Goal: Task Accomplishment & Management: Manage account settings

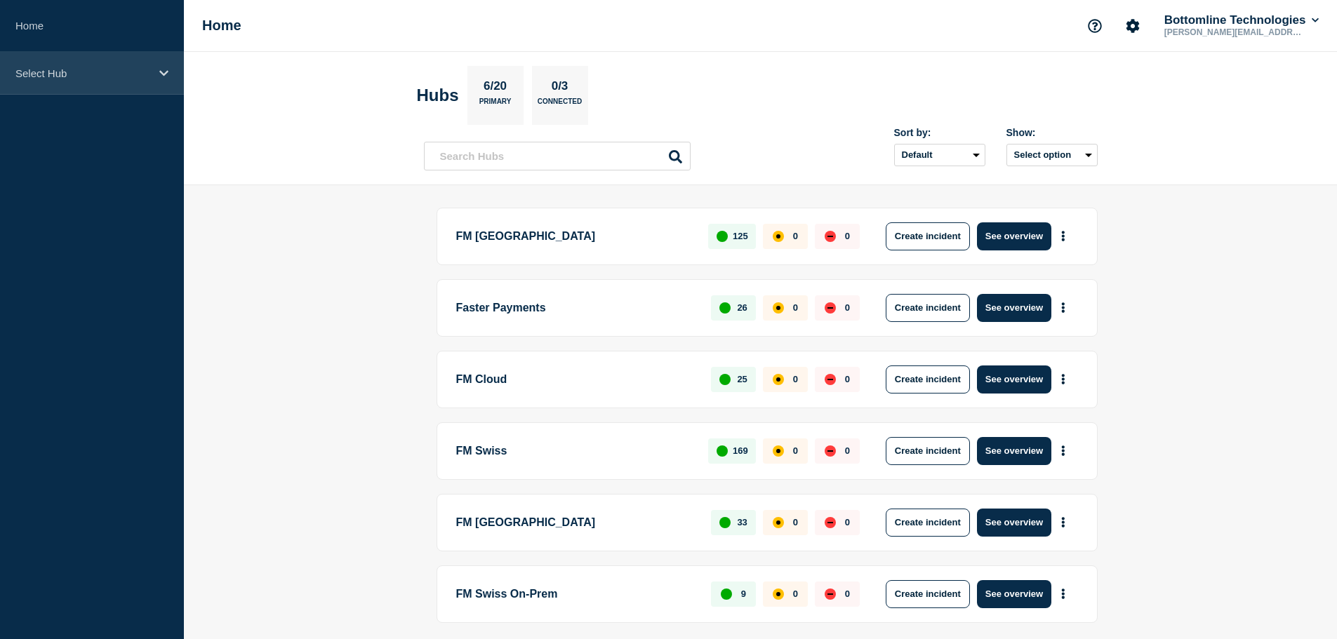
click at [170, 68] on div "Select Hub" at bounding box center [92, 73] width 184 height 43
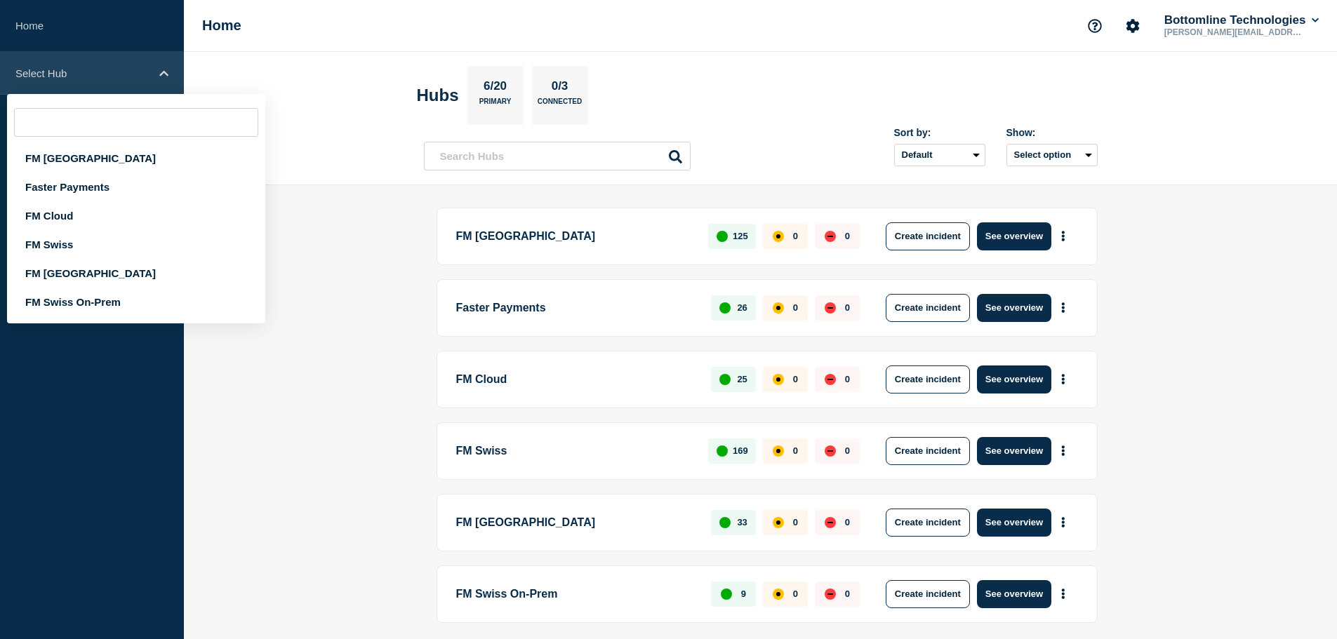
click at [168, 71] on icon at bounding box center [163, 73] width 9 height 11
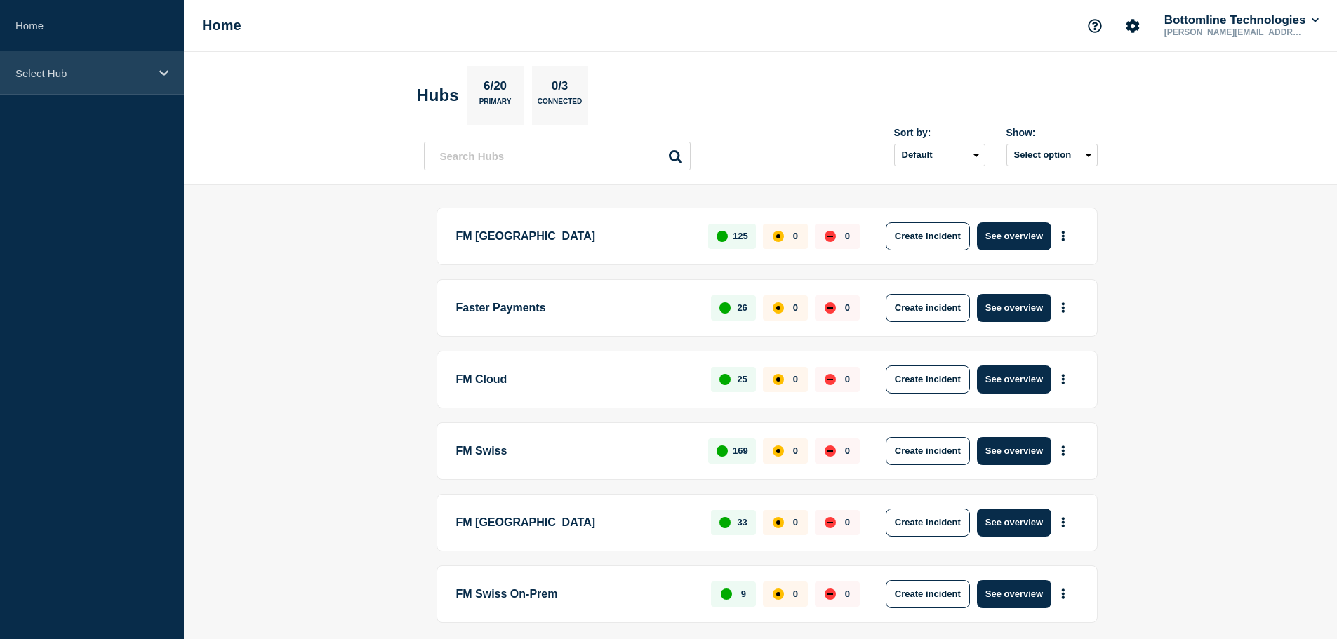
click at [164, 76] on icon at bounding box center [163, 73] width 9 height 11
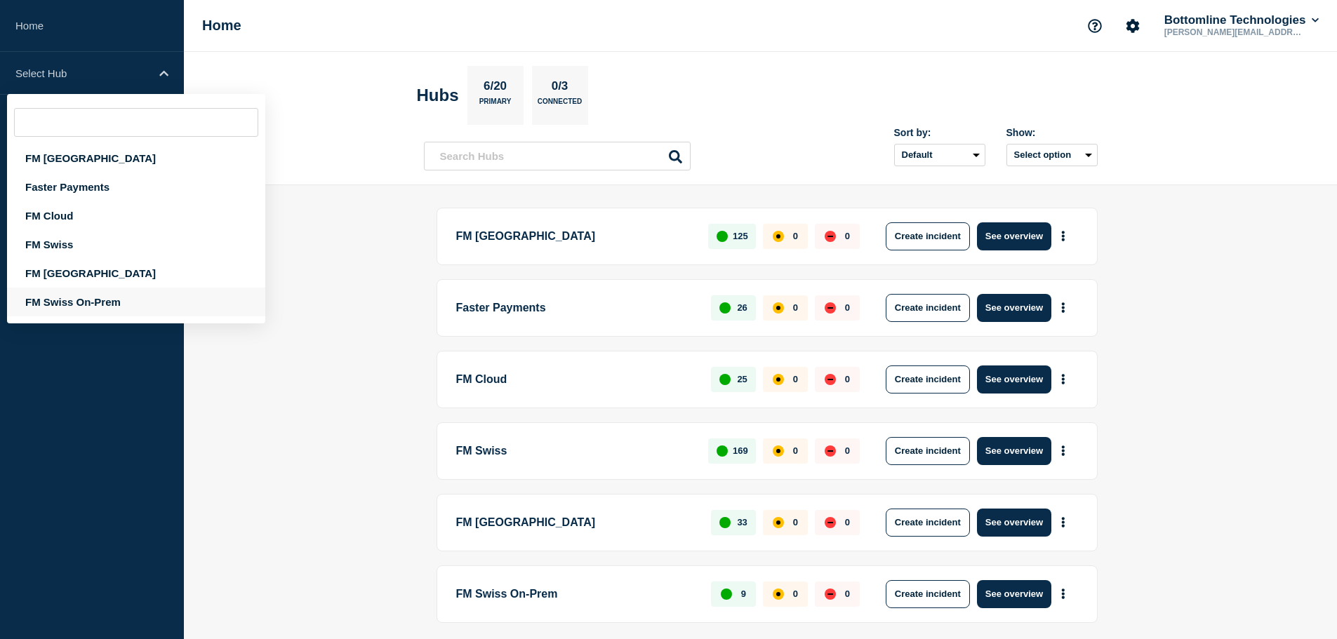
click at [109, 303] on div "FM Swiss On-Prem" at bounding box center [136, 302] width 258 height 29
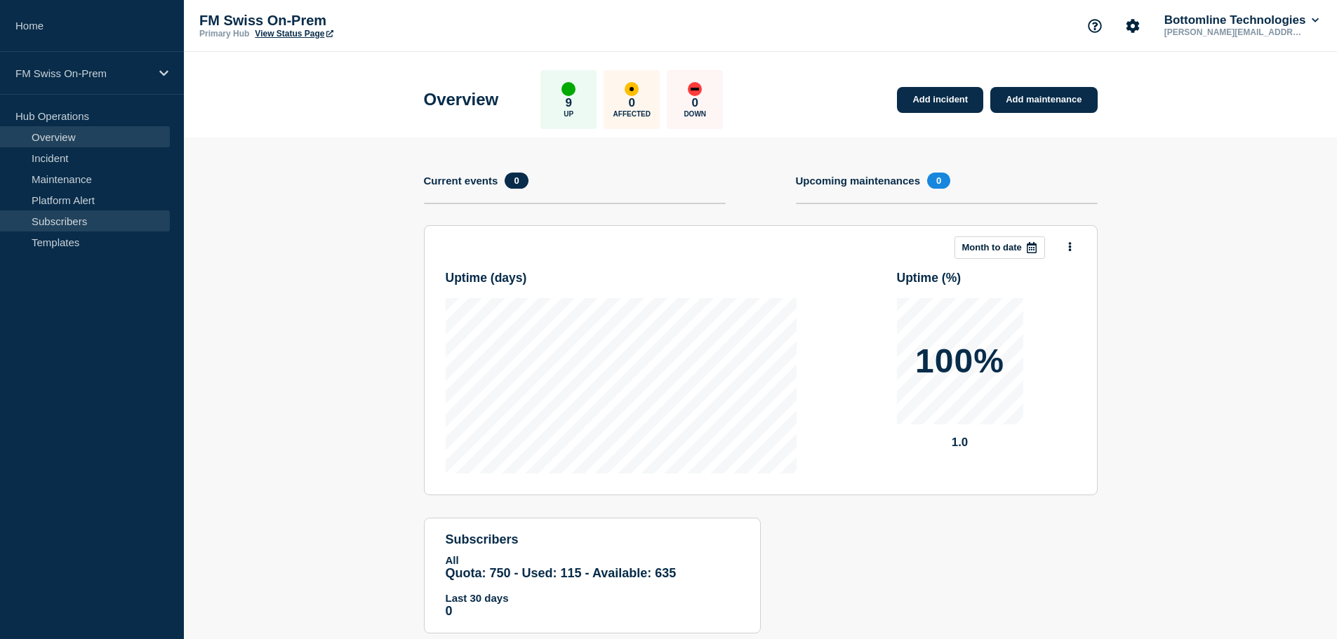
click at [69, 222] on link "Subscribers" at bounding box center [85, 221] width 170 height 21
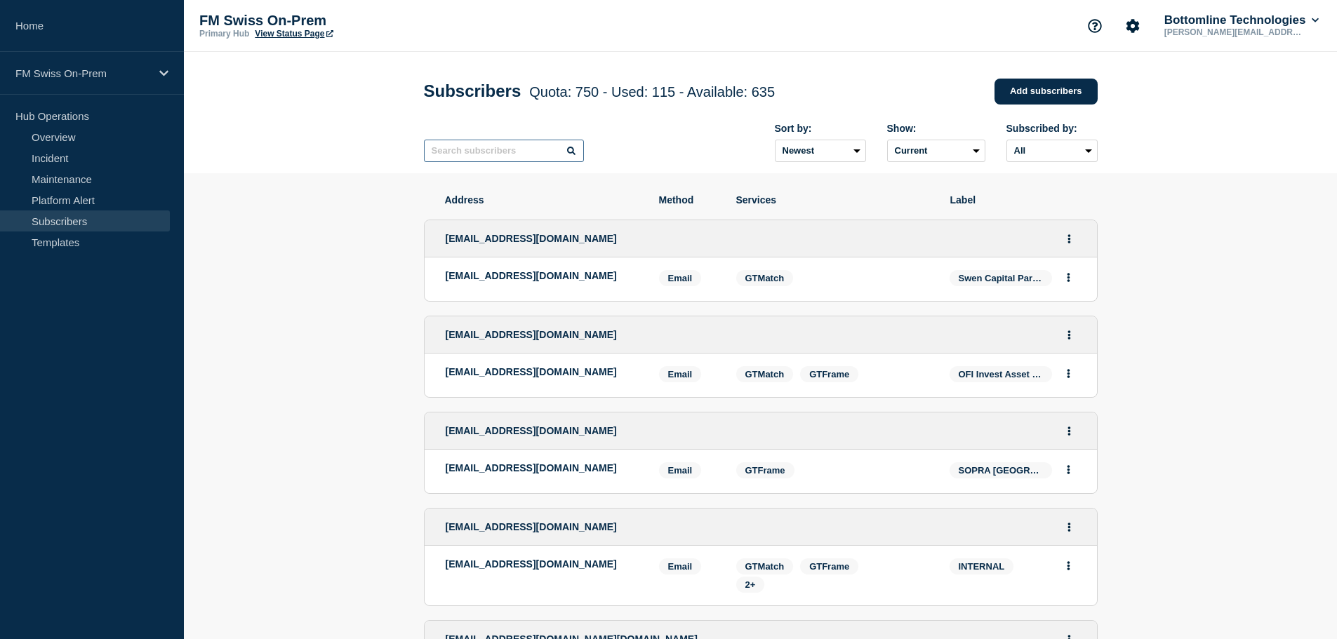
click at [493, 159] on input "text" at bounding box center [504, 151] width 160 height 22
type input "fnz"
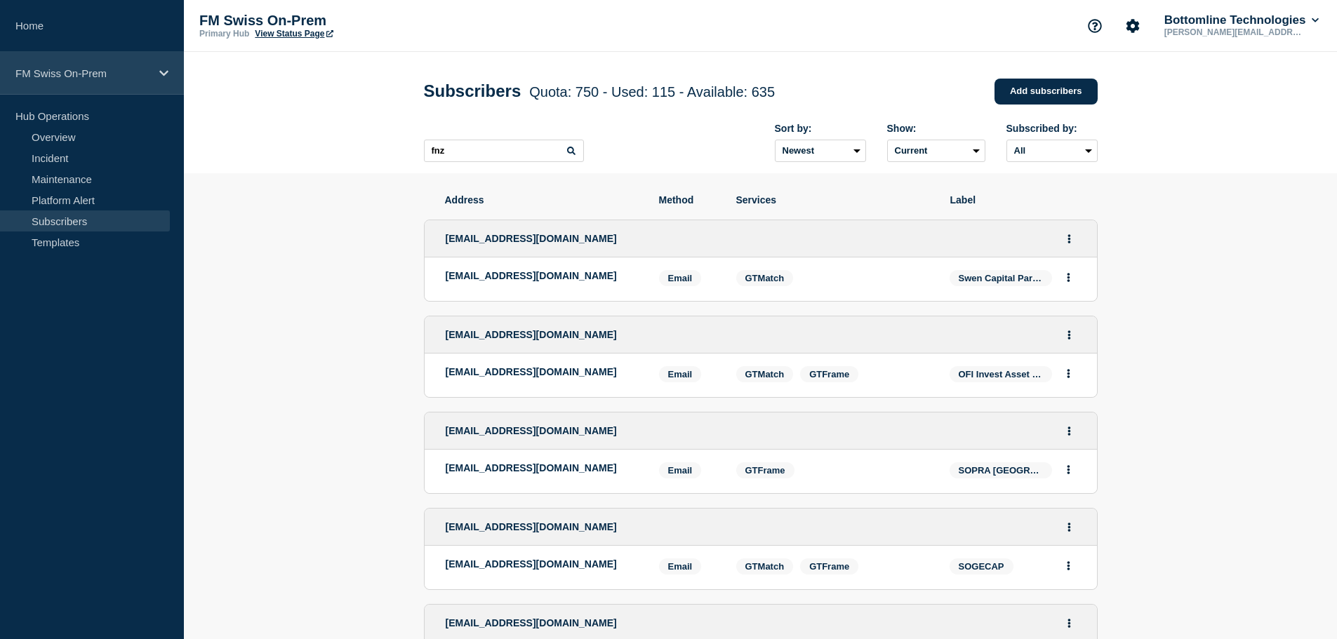
click at [163, 82] on div "FM Swiss On-Prem" at bounding box center [92, 73] width 184 height 43
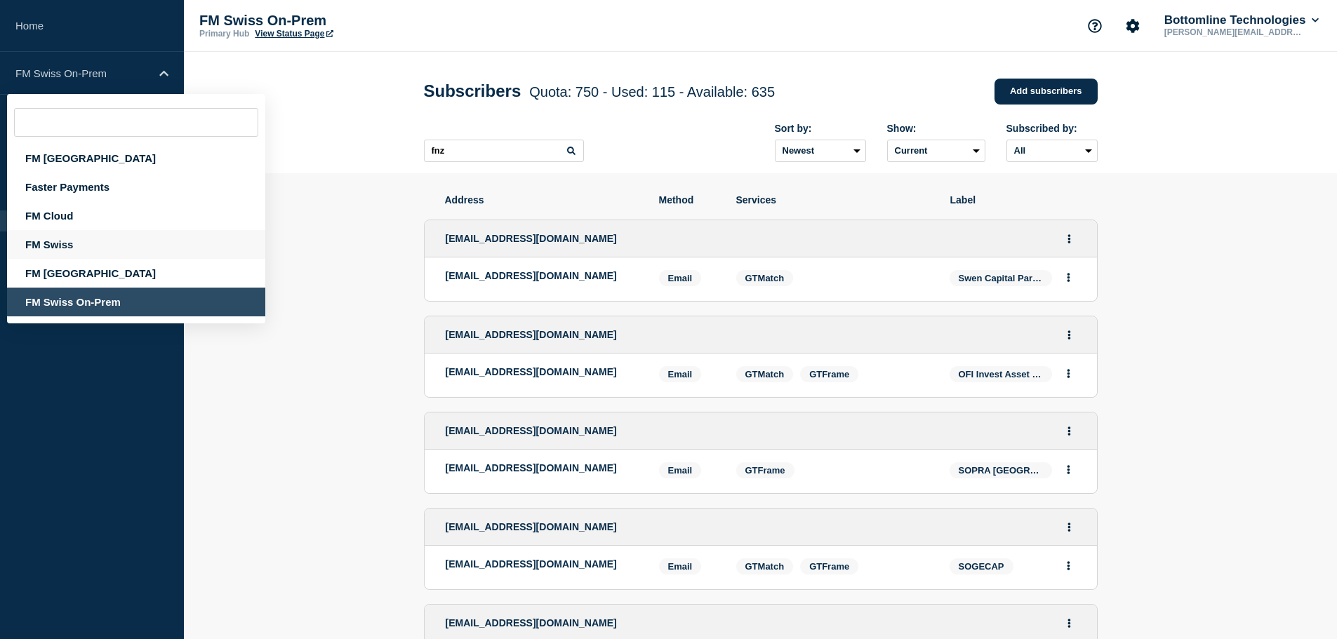
click at [58, 241] on div "FM Swiss" at bounding box center [136, 244] width 258 height 29
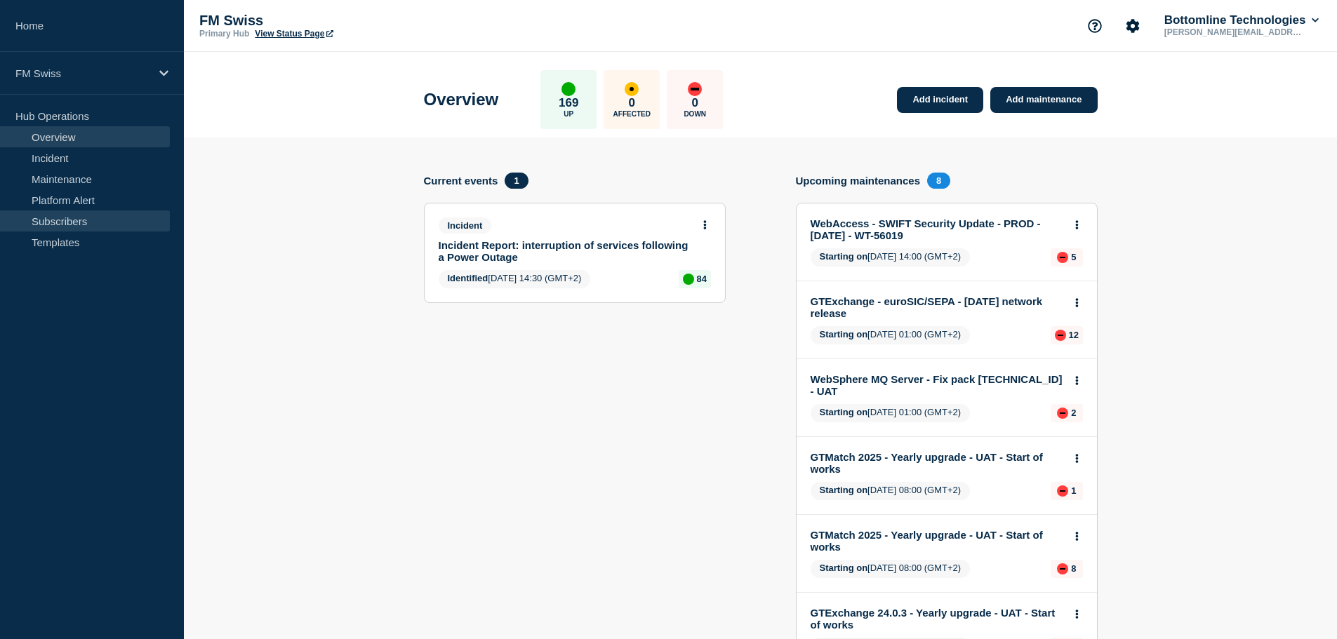
click at [86, 222] on link "Subscribers" at bounding box center [85, 221] width 170 height 21
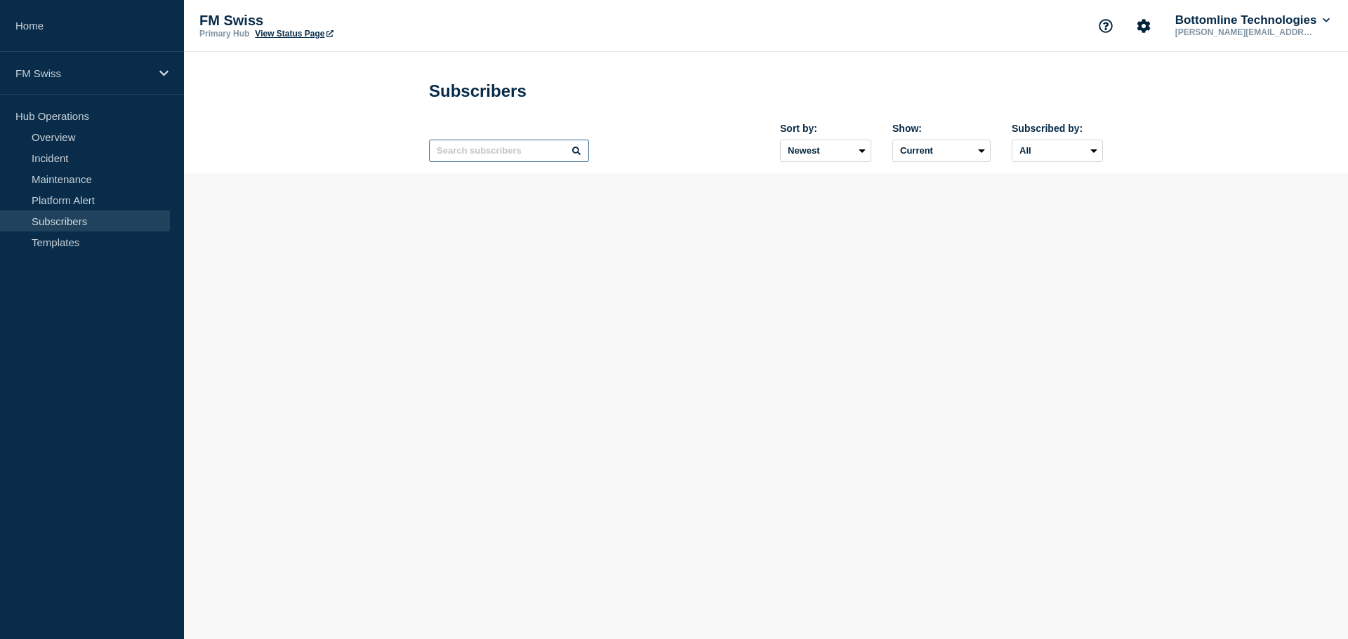
click at [519, 150] on input "text" at bounding box center [509, 151] width 160 height 22
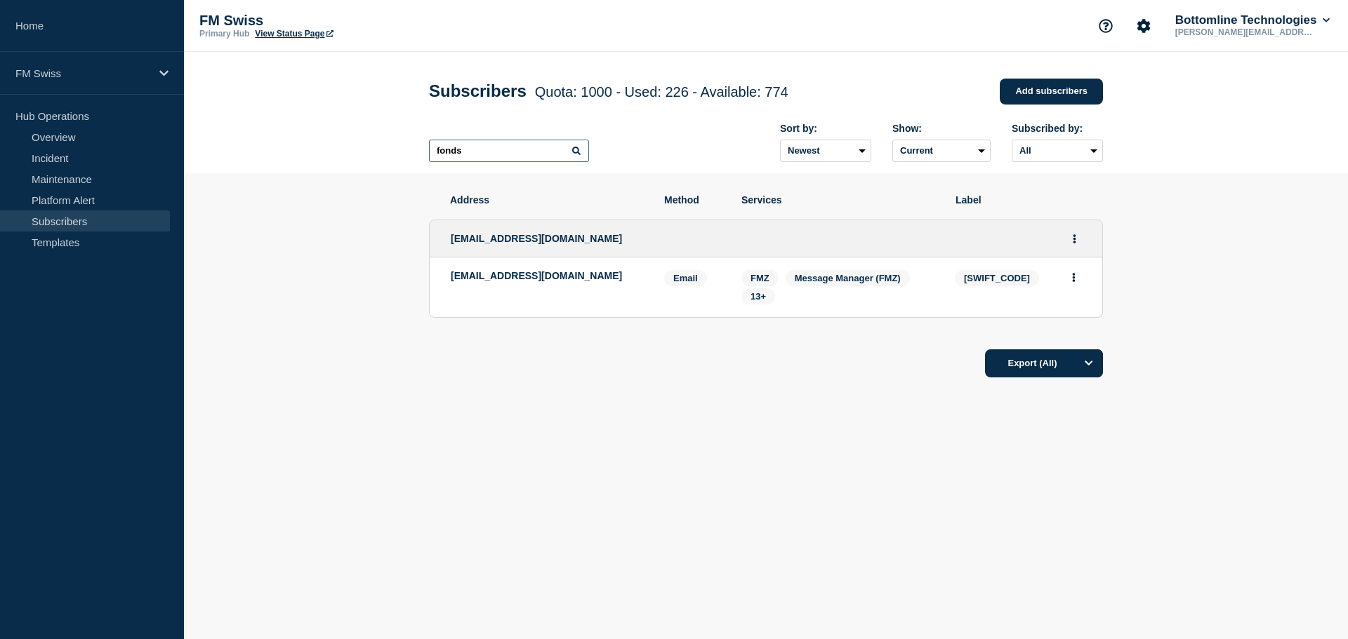
type input "fonds"
drag, startPoint x: 466, startPoint y: 291, endPoint x: 450, endPoint y: 284, distance: 17.6
click at [450, 284] on li "[EMAIL_ADDRESS][DOMAIN_NAME] Email Email: [EMAIL_ADDRESS][DOMAIN_NAME] [SWIFT_C…" at bounding box center [766, 288] width 672 height 60
copy p "[EMAIL_ADDRESS][DOMAIN_NAME]"
click at [1075, 279] on icon "Actions" at bounding box center [1074, 277] width 4 height 9
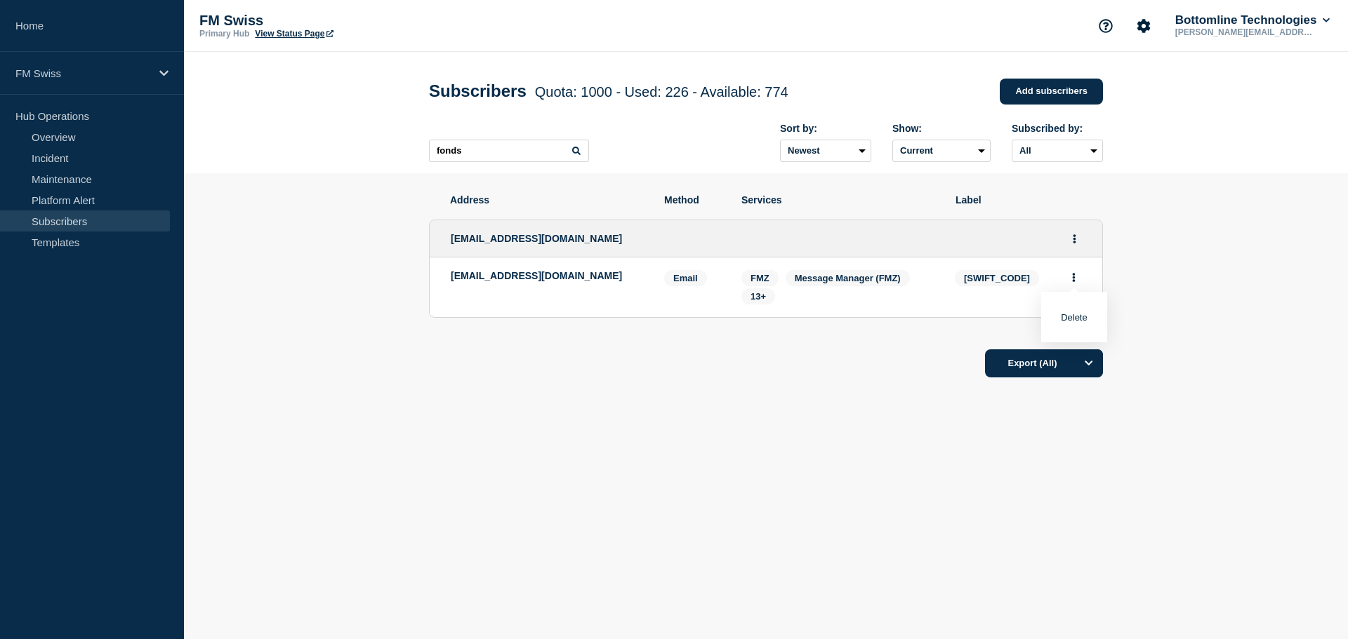
click at [1157, 284] on section "Address Method Services Label [EMAIL_ADDRESS][DOMAIN_NAME] [EMAIL_ADDRESS][DOMA…" at bounding box center [766, 328] width 1164 height 311
click at [1072, 239] on button "Actions" at bounding box center [1074, 239] width 18 height 22
click at [1061, 281] on div "Edit Delete Share link" at bounding box center [1075, 302] width 66 height 98
click at [1072, 281] on link "Edit" at bounding box center [1068, 279] width 15 height 11
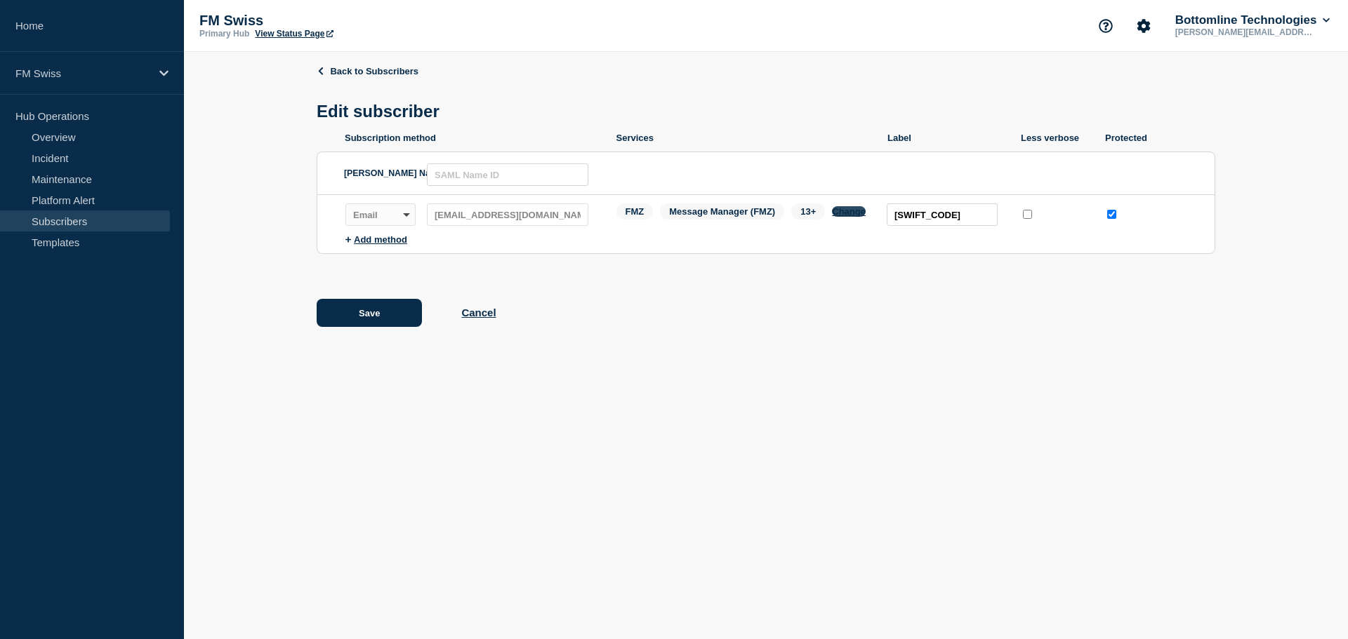
click at [853, 214] on button "Change" at bounding box center [849, 211] width 34 height 11
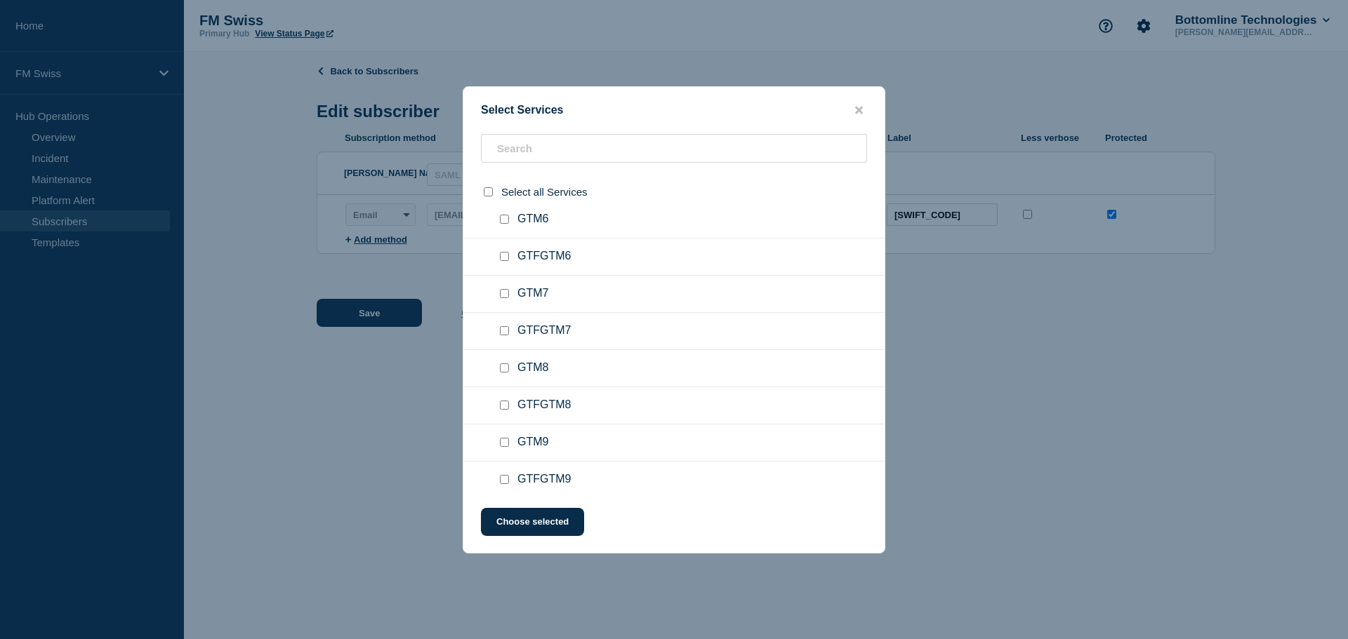
scroll to position [1755, 0]
click at [590, 149] on input "text" at bounding box center [674, 148] width 386 height 29
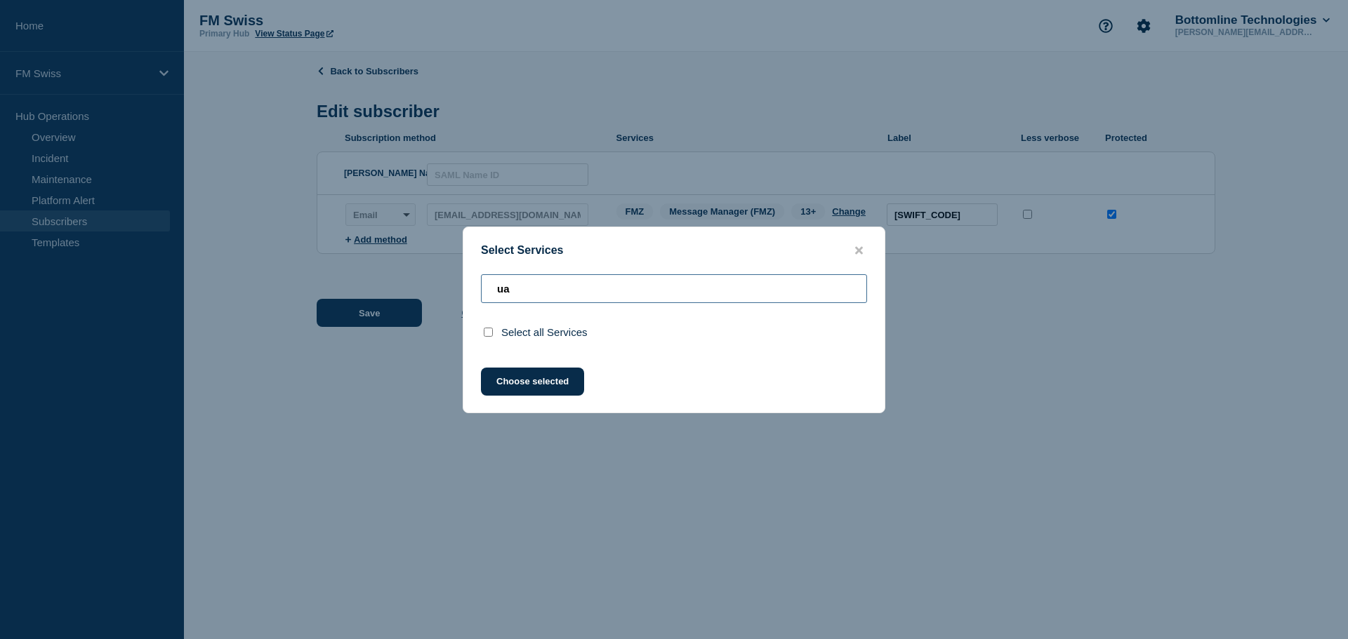
scroll to position [0, 0]
type input "u"
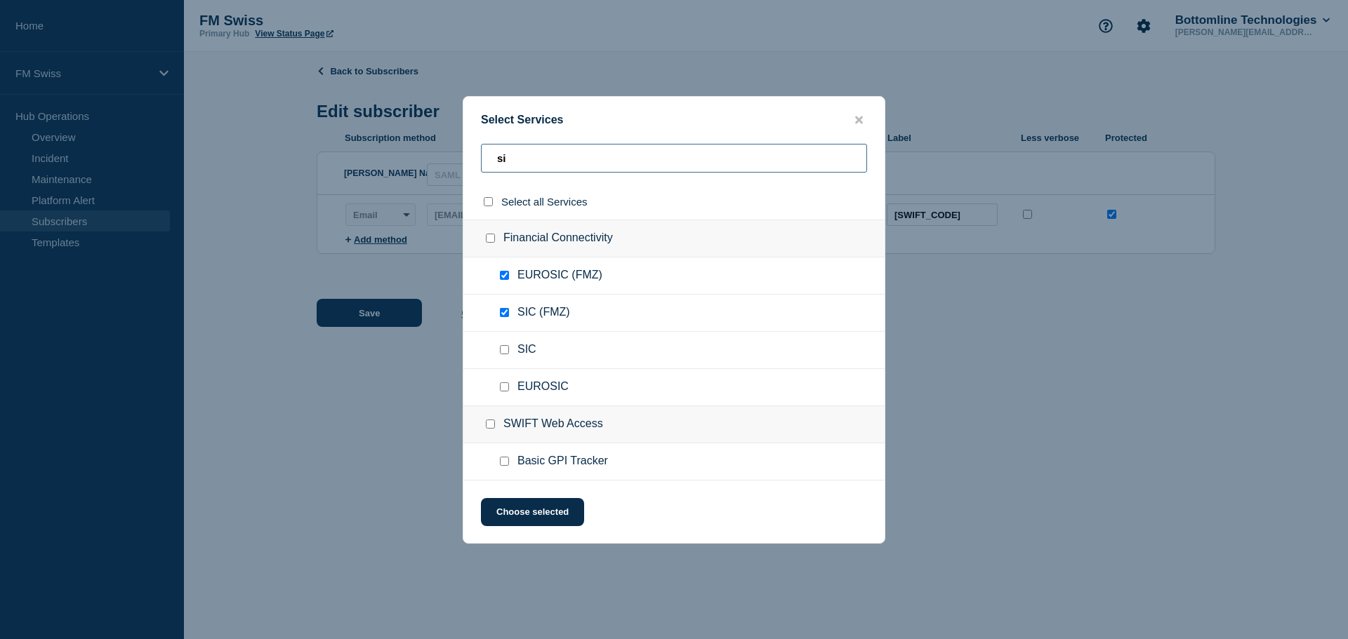
type input "s"
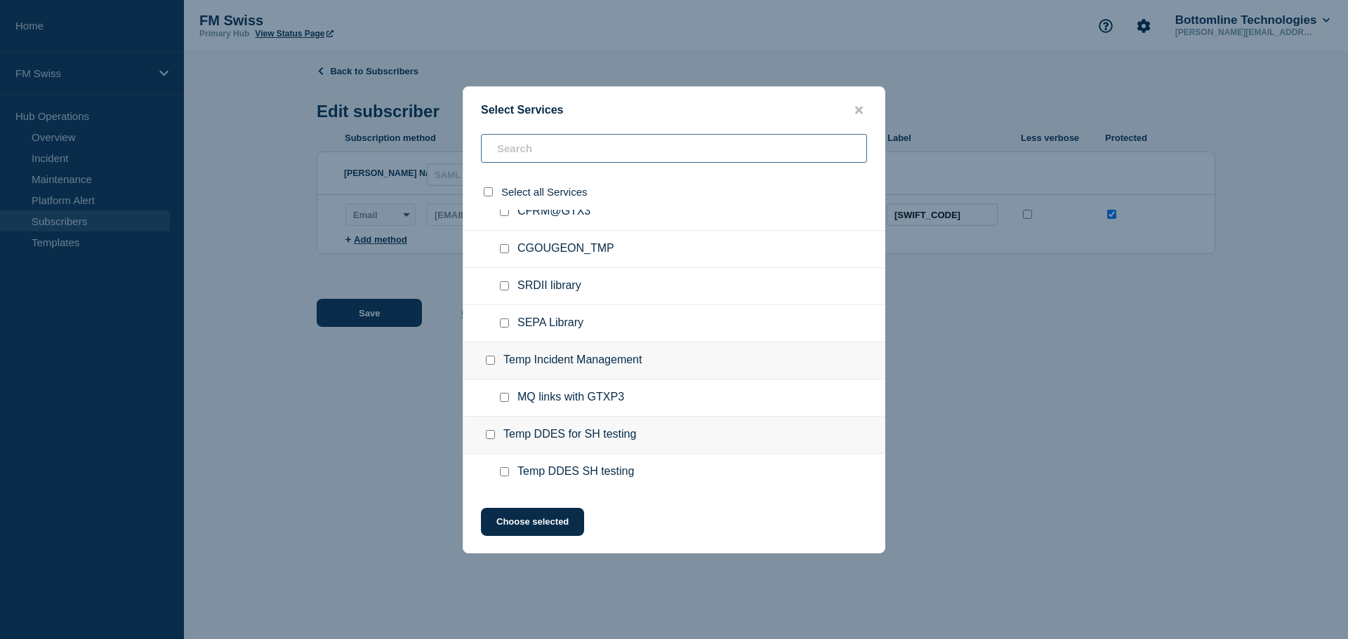
scroll to position [6565, 0]
click at [861, 112] on icon "close button" at bounding box center [859, 110] width 8 height 8
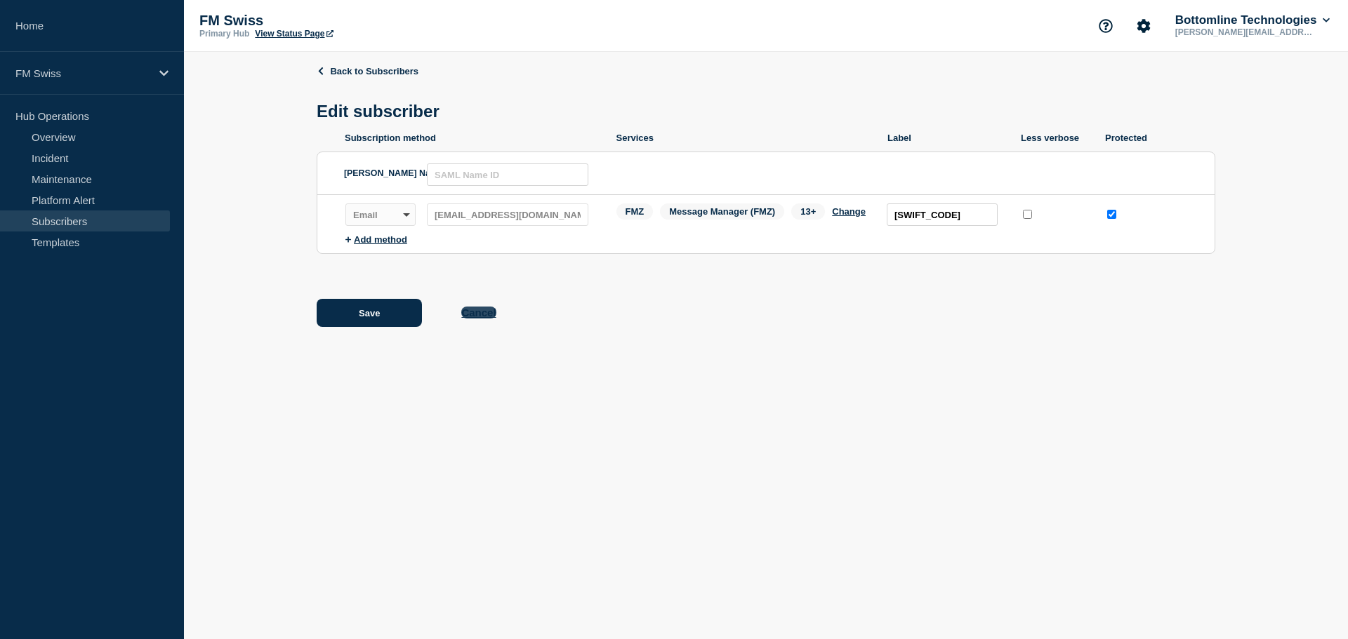
click at [488, 313] on button "Cancel" at bounding box center [478, 313] width 34 height 12
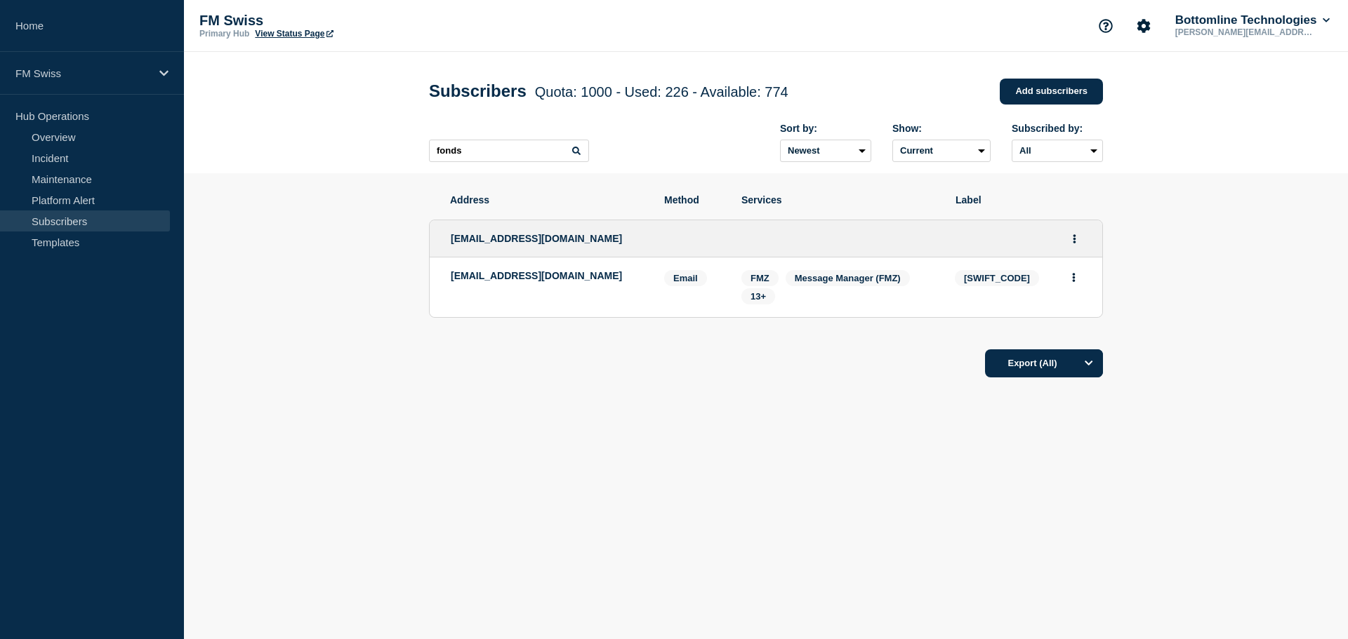
click at [461, 277] on p "[EMAIL_ADDRESS][DOMAIN_NAME]" at bounding box center [547, 275] width 192 height 11
drag, startPoint x: 461, startPoint y: 277, endPoint x: 461, endPoint y: 291, distance: 14.7
click at [461, 281] on p "[EMAIL_ADDRESS][DOMAIN_NAME]" at bounding box center [547, 275] width 192 height 11
copy p "[EMAIL_ADDRESS][DOMAIN_NAME]"
